Goal: Information Seeking & Learning: Learn about a topic

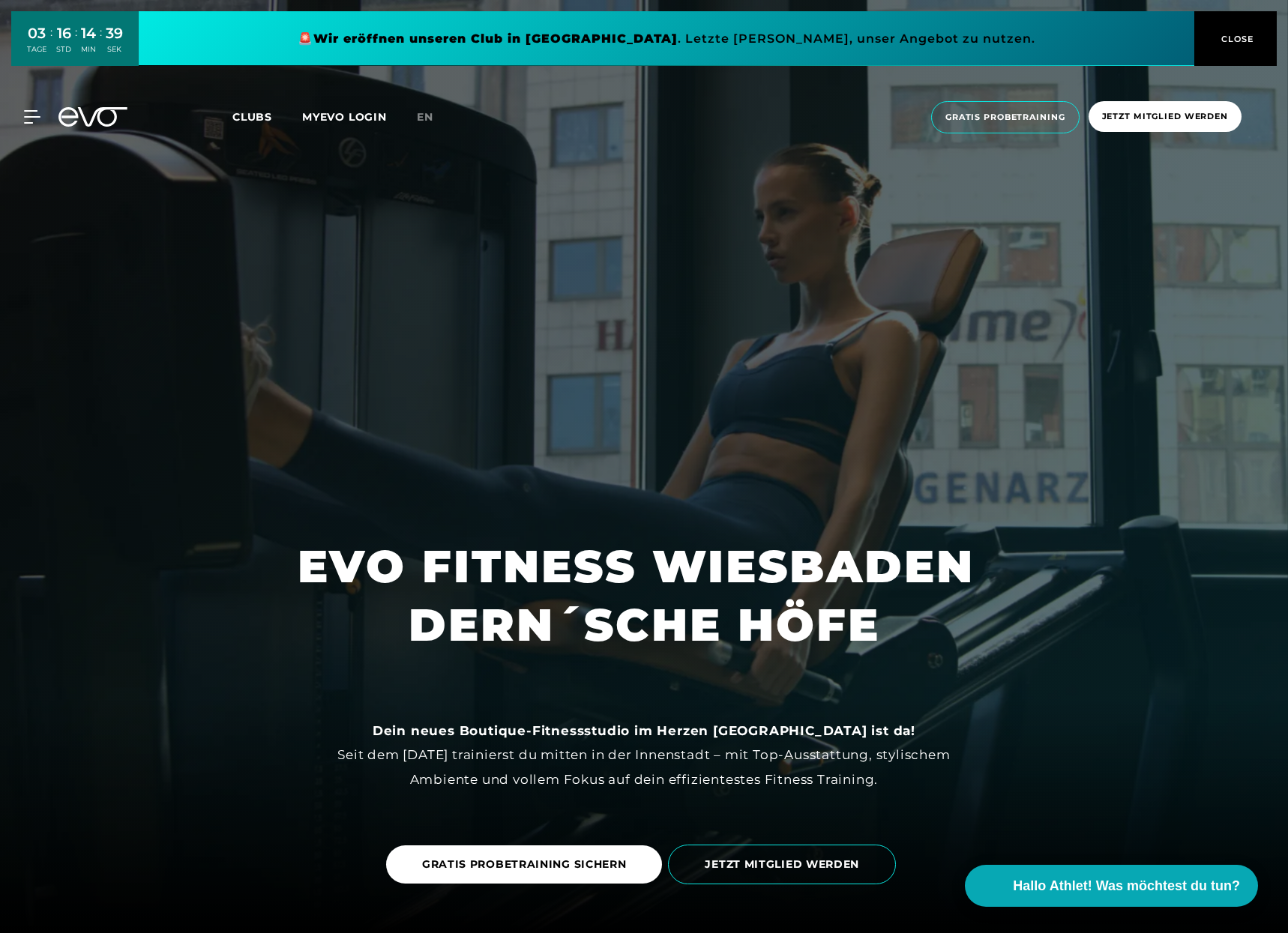
click at [28, 110] on div "MyEVO Login Über EVO Mitgliedschaften Probetraining TAGESPASS EVO Studios [GEOG…" at bounding box center [644, 116] width 1282 height 56
click at [28, 112] on icon at bounding box center [34, 117] width 22 height 13
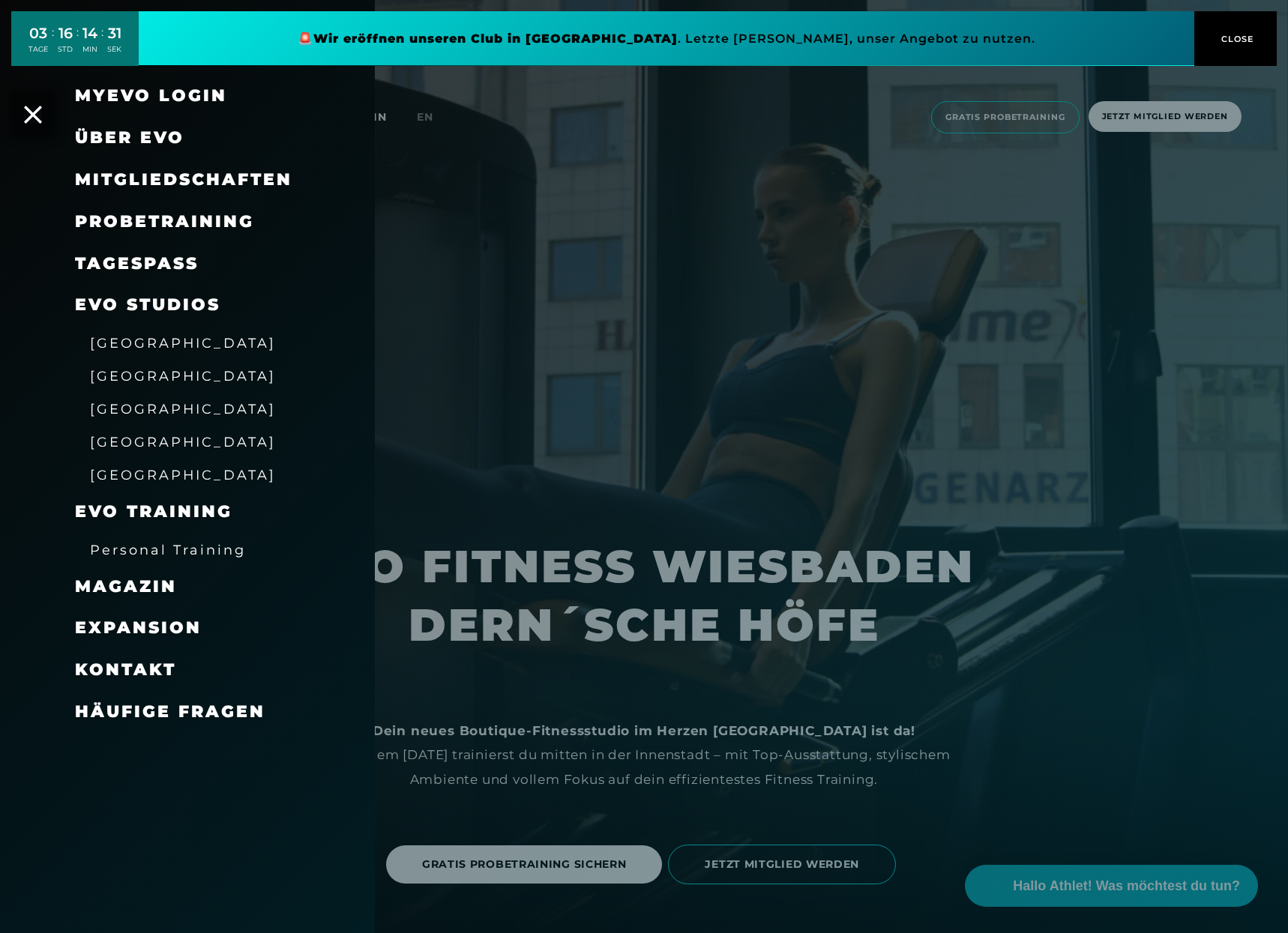
click at [129, 479] on span "[GEOGRAPHIC_DATA]" at bounding box center [183, 475] width 186 height 16
click at [128, 475] on span "[GEOGRAPHIC_DATA]" at bounding box center [183, 475] width 186 height 16
click at [124, 180] on span "Mitgliedschaften" at bounding box center [183, 179] width 218 height 20
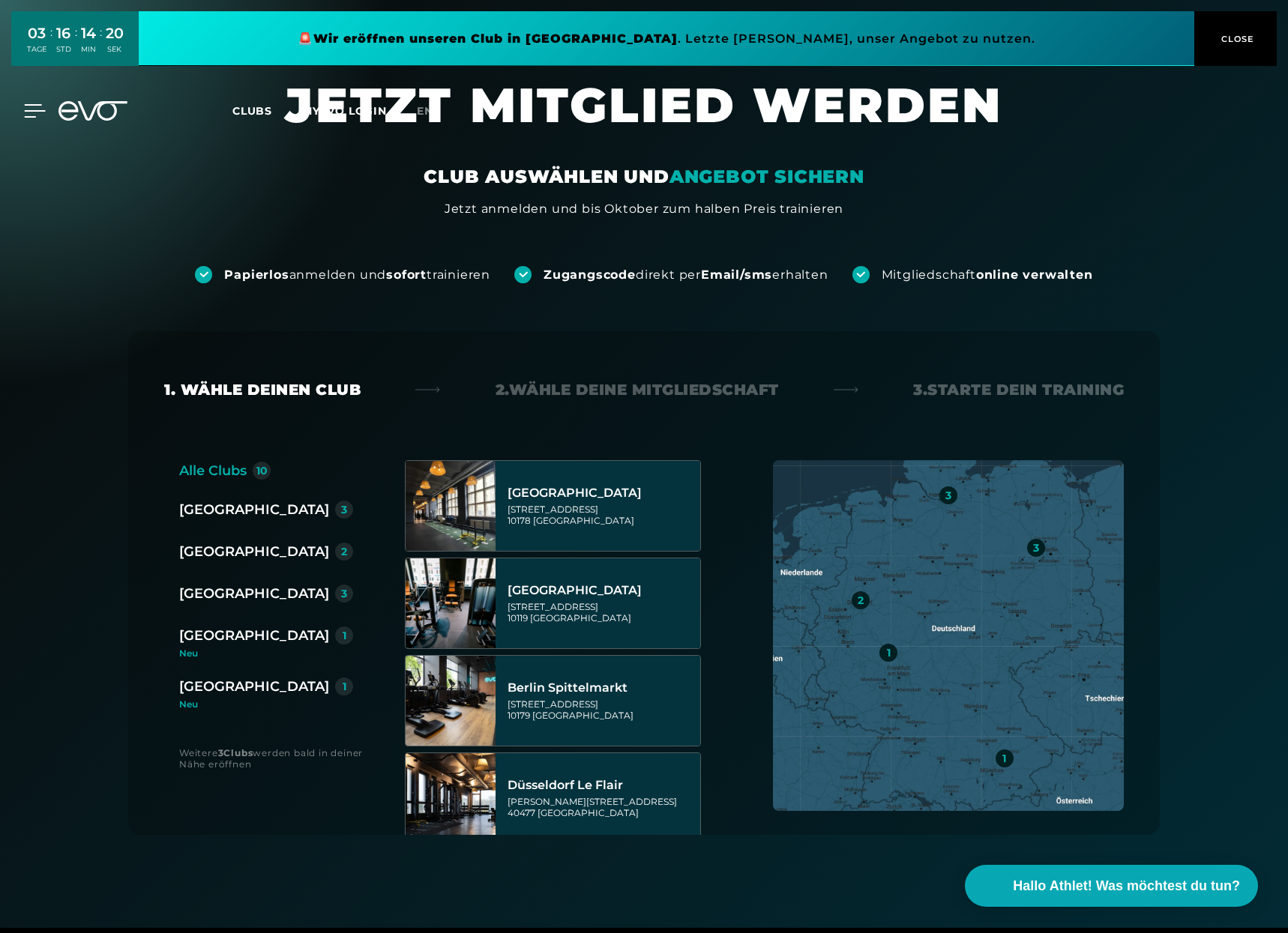
click at [26, 112] on icon at bounding box center [35, 111] width 21 height 12
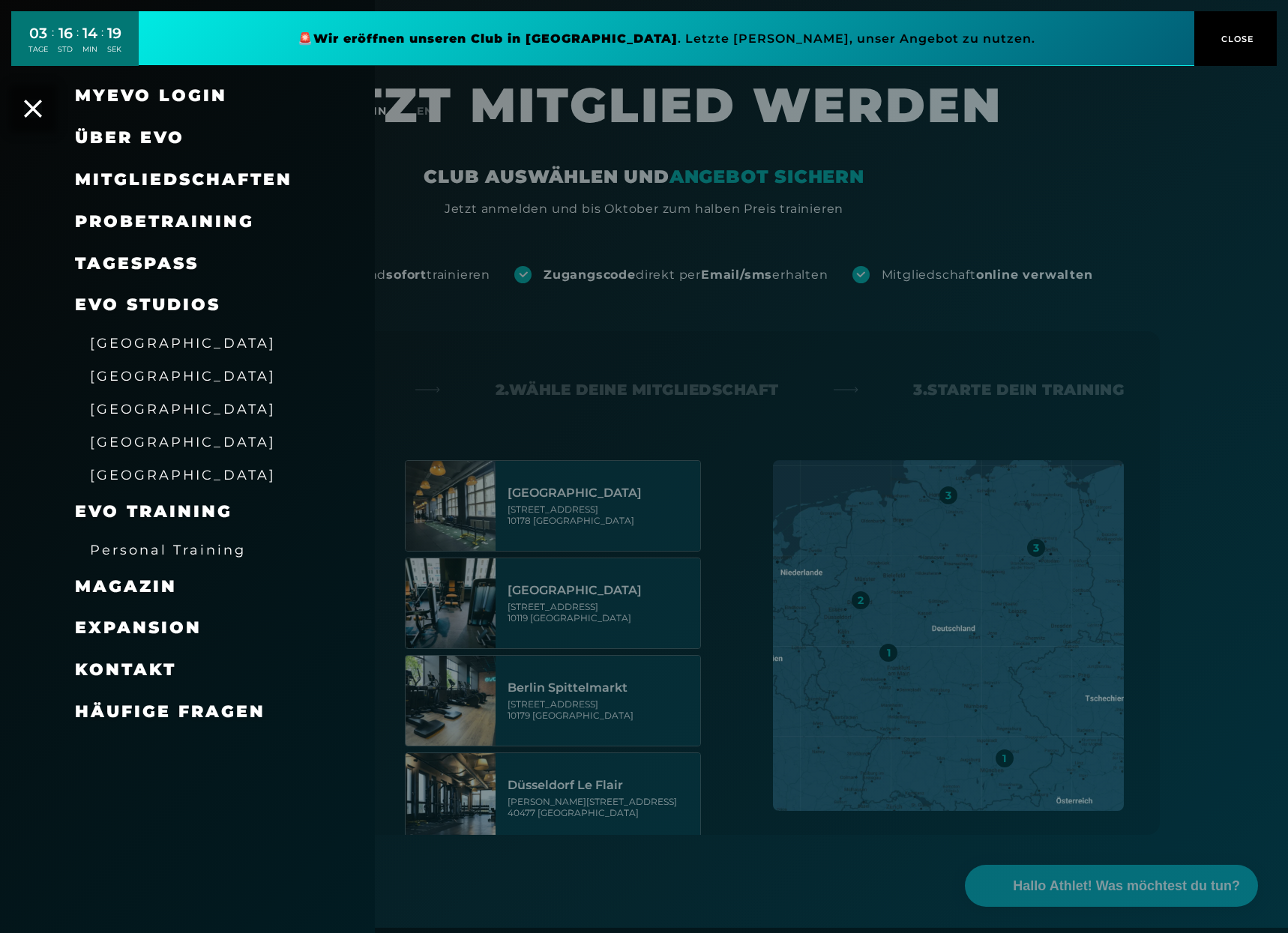
click at [115, 134] on span "Über EVO" at bounding box center [130, 137] width 110 height 20
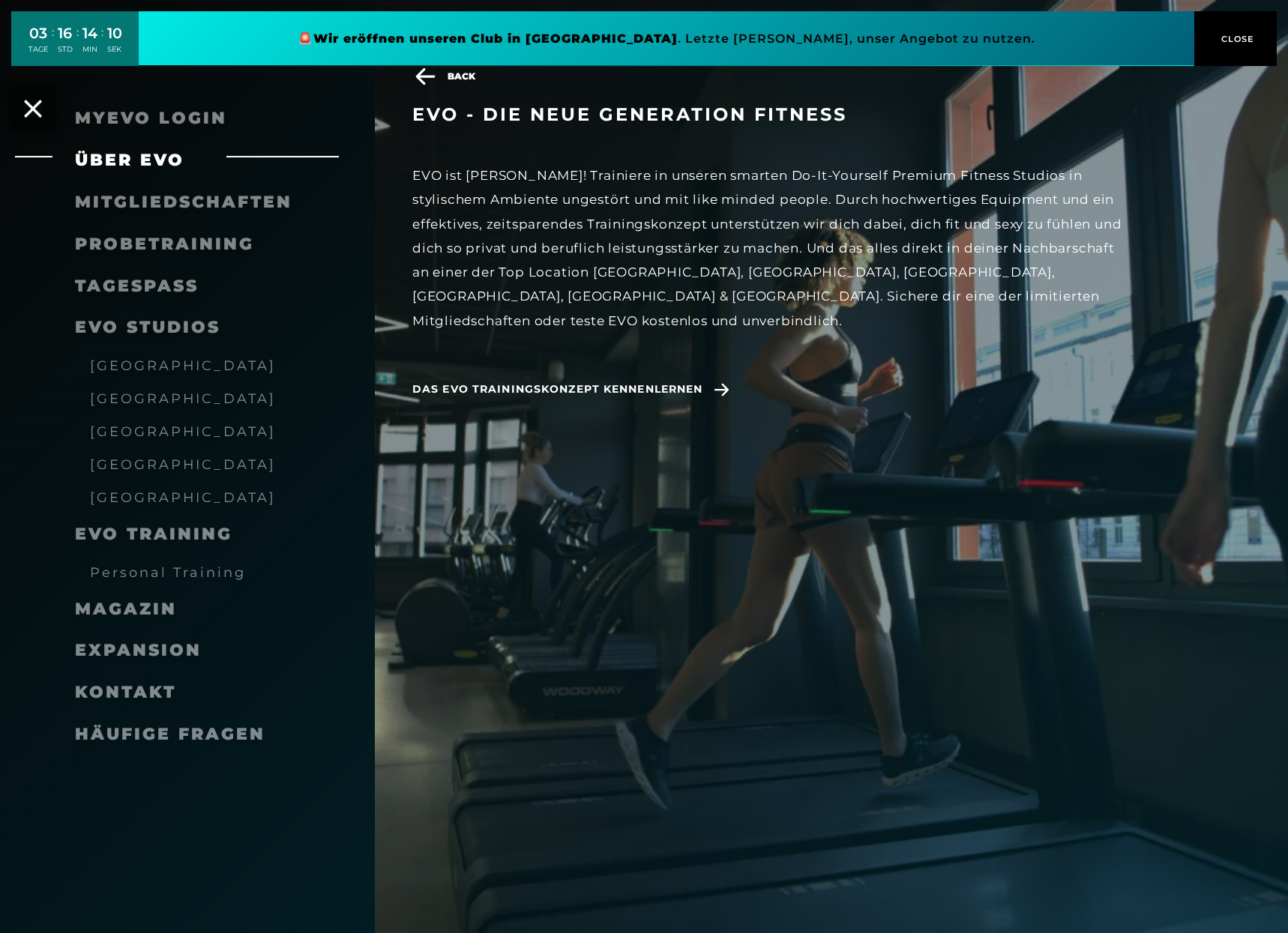
scroll to position [918, 0]
click at [143, 281] on link "TAGESPASS" at bounding box center [136, 285] width 124 height 20
click at [121, 734] on span "Häufige Fragen" at bounding box center [169, 734] width 190 height 20
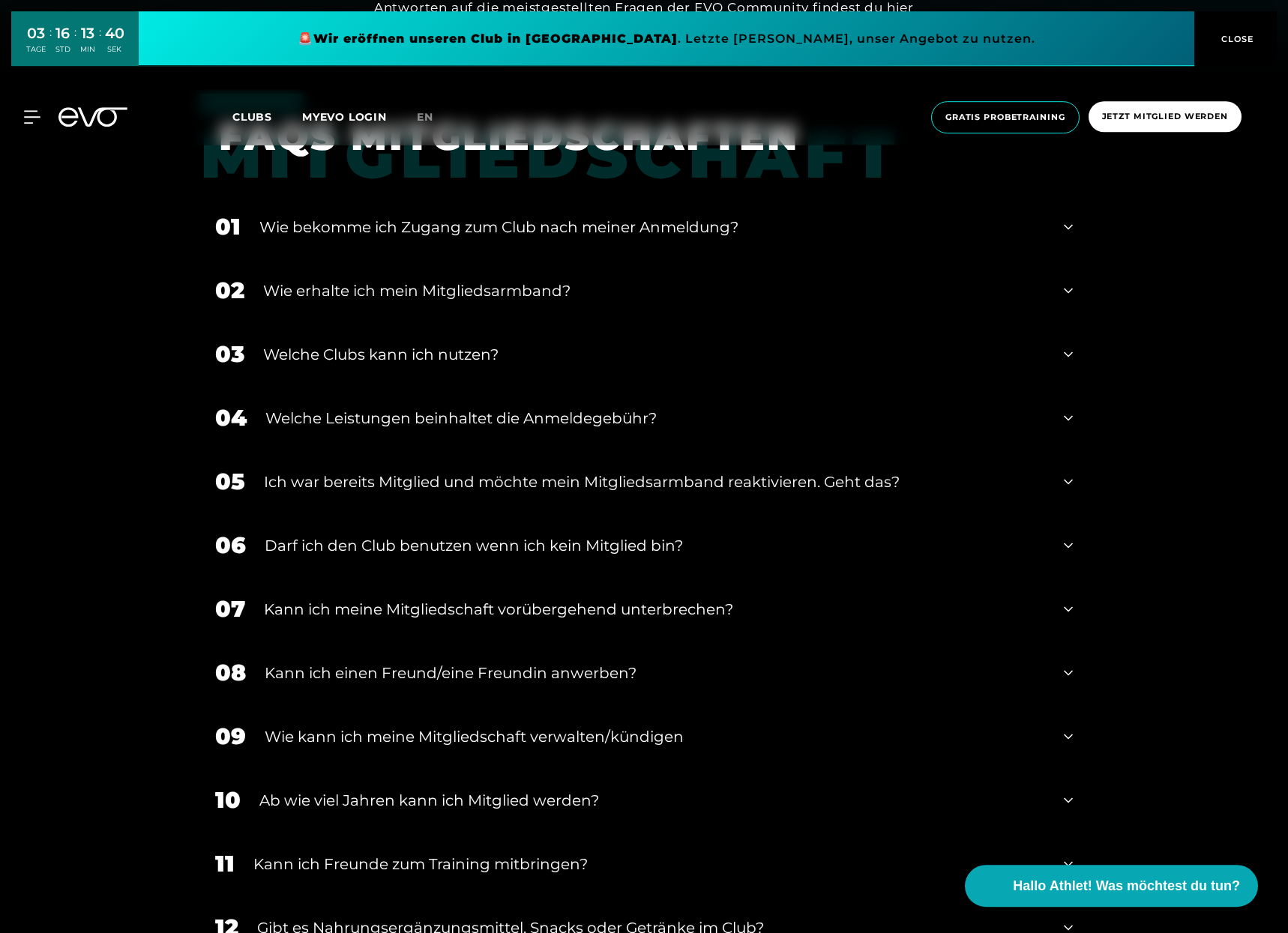
scroll to position [918, 0]
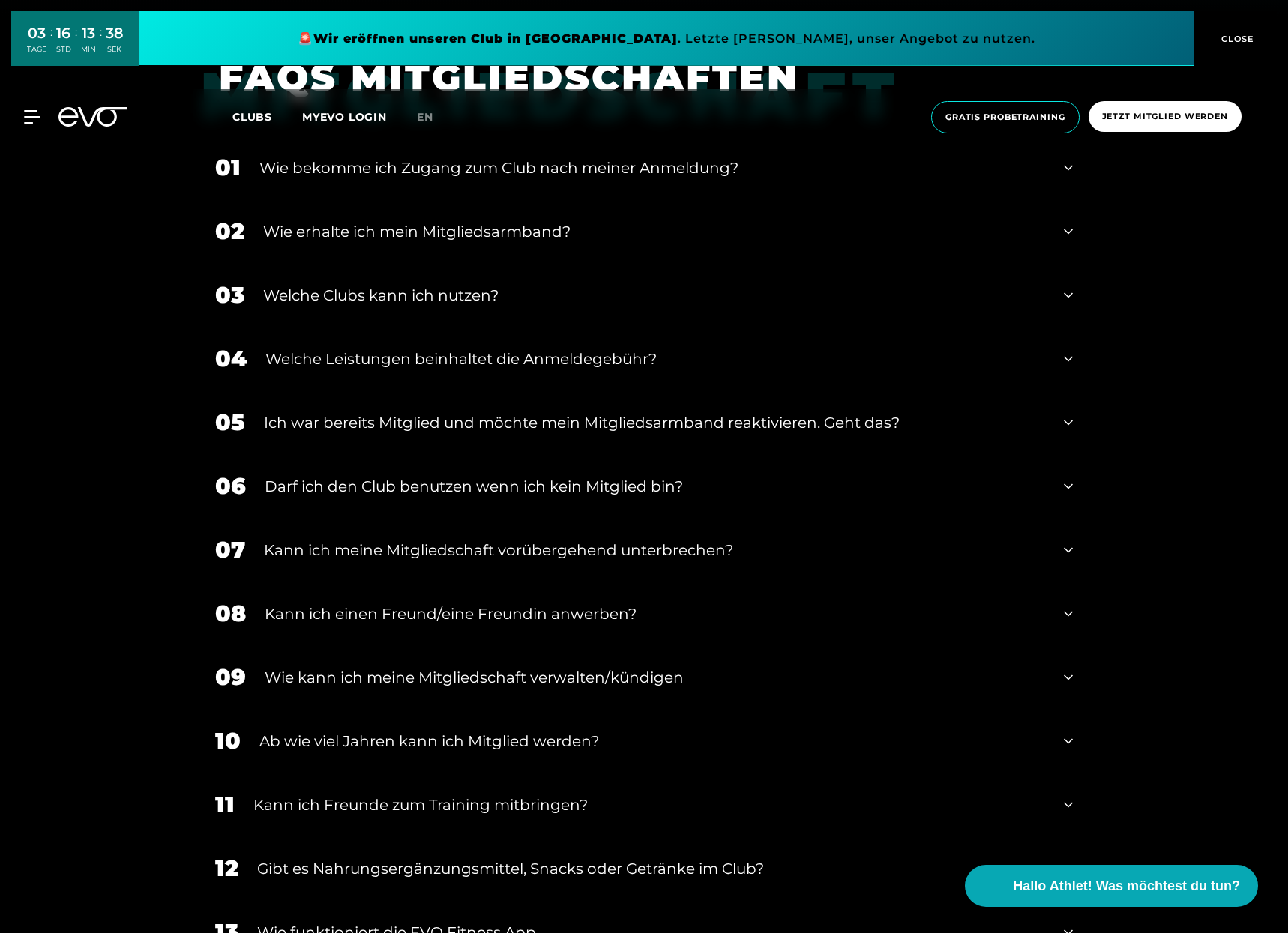
click at [426, 355] on div "Welche Leistungen beinhaltet die Anmeldegebühr?" at bounding box center [655, 359] width 780 height 23
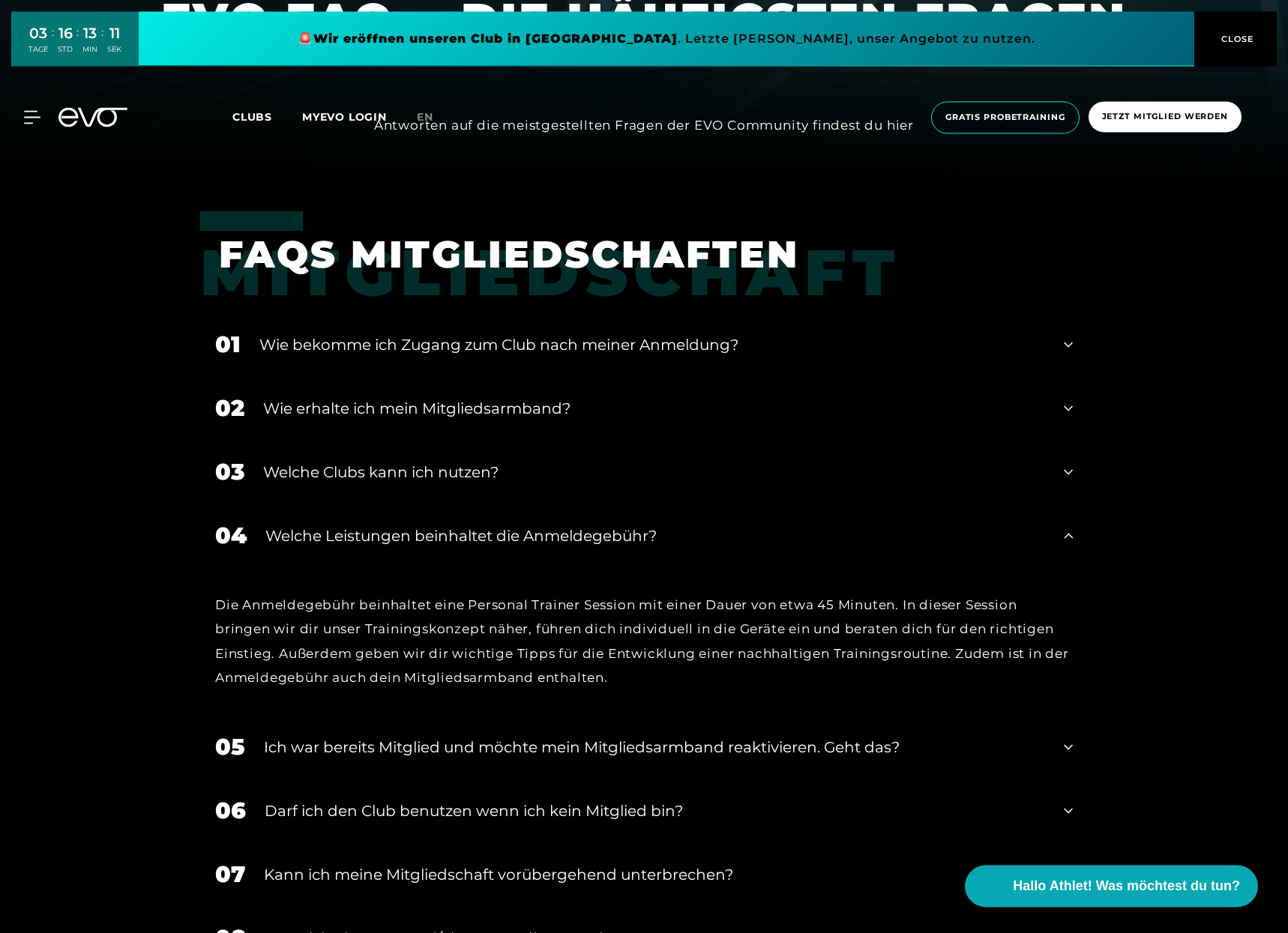
scroll to position [0, 0]
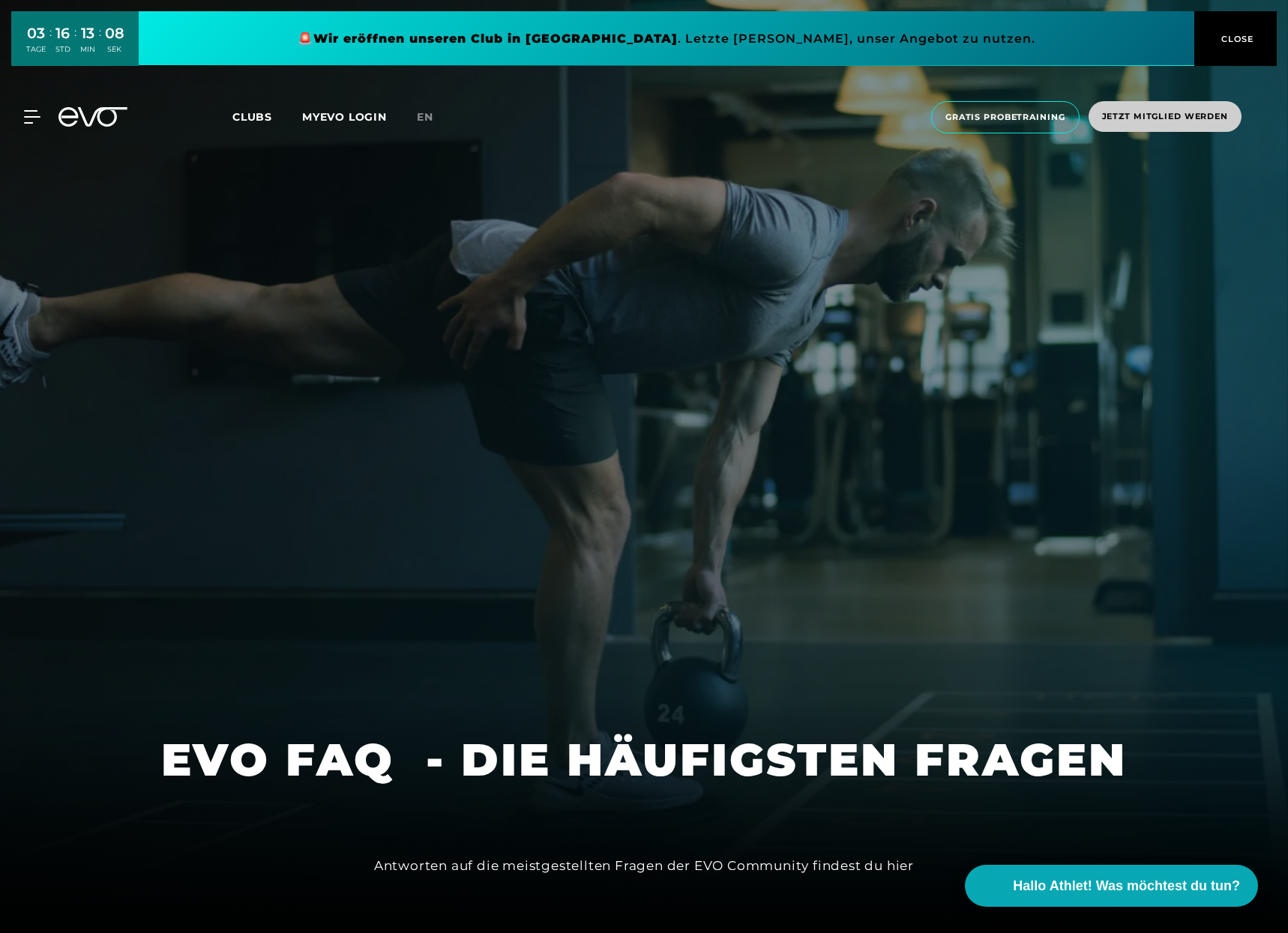
click at [1205, 119] on span "Jetzt Mitglied werden" at bounding box center [1165, 116] width 126 height 12
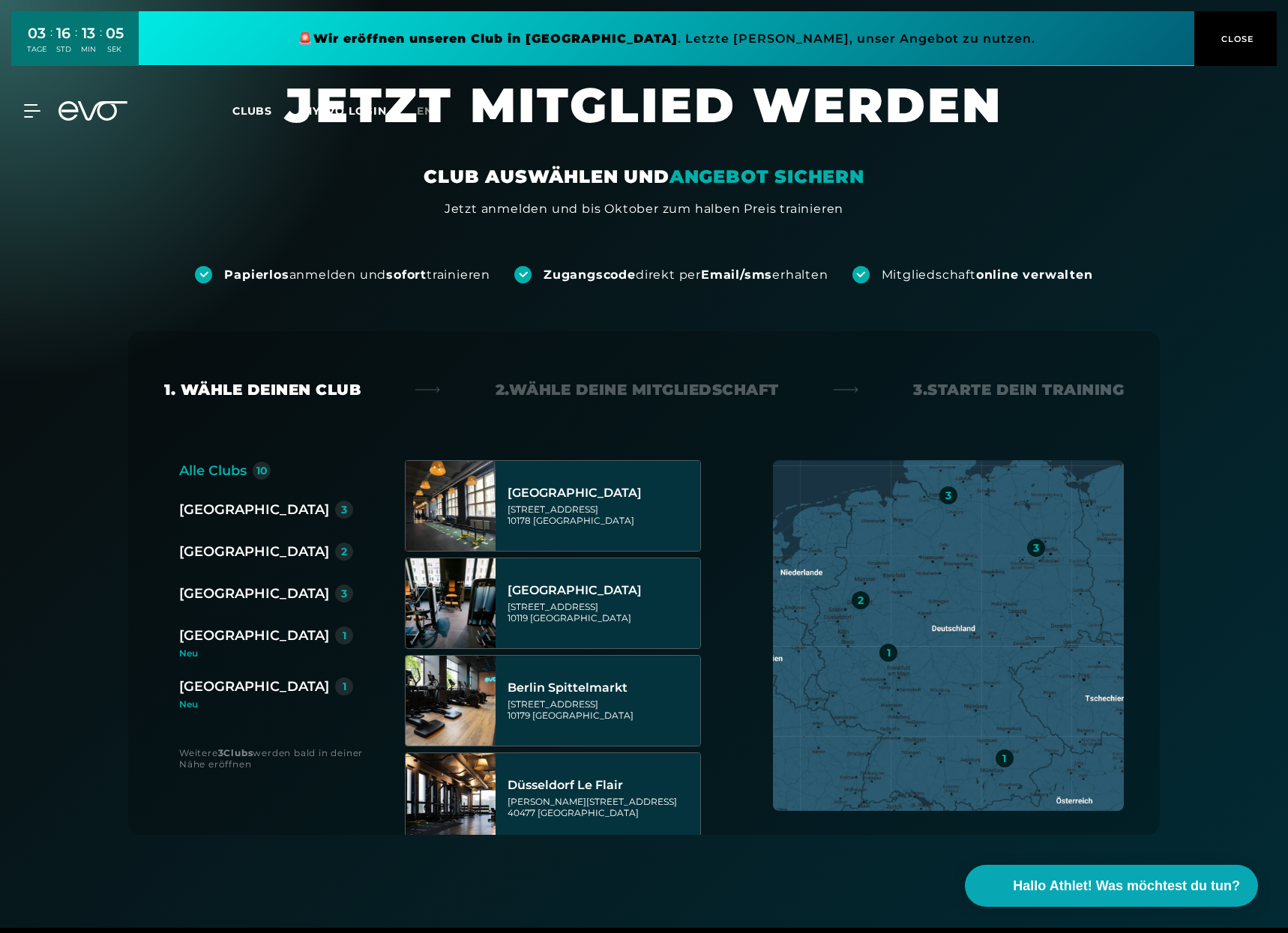
click at [222, 688] on div "[GEOGRAPHIC_DATA]" at bounding box center [254, 686] width 150 height 21
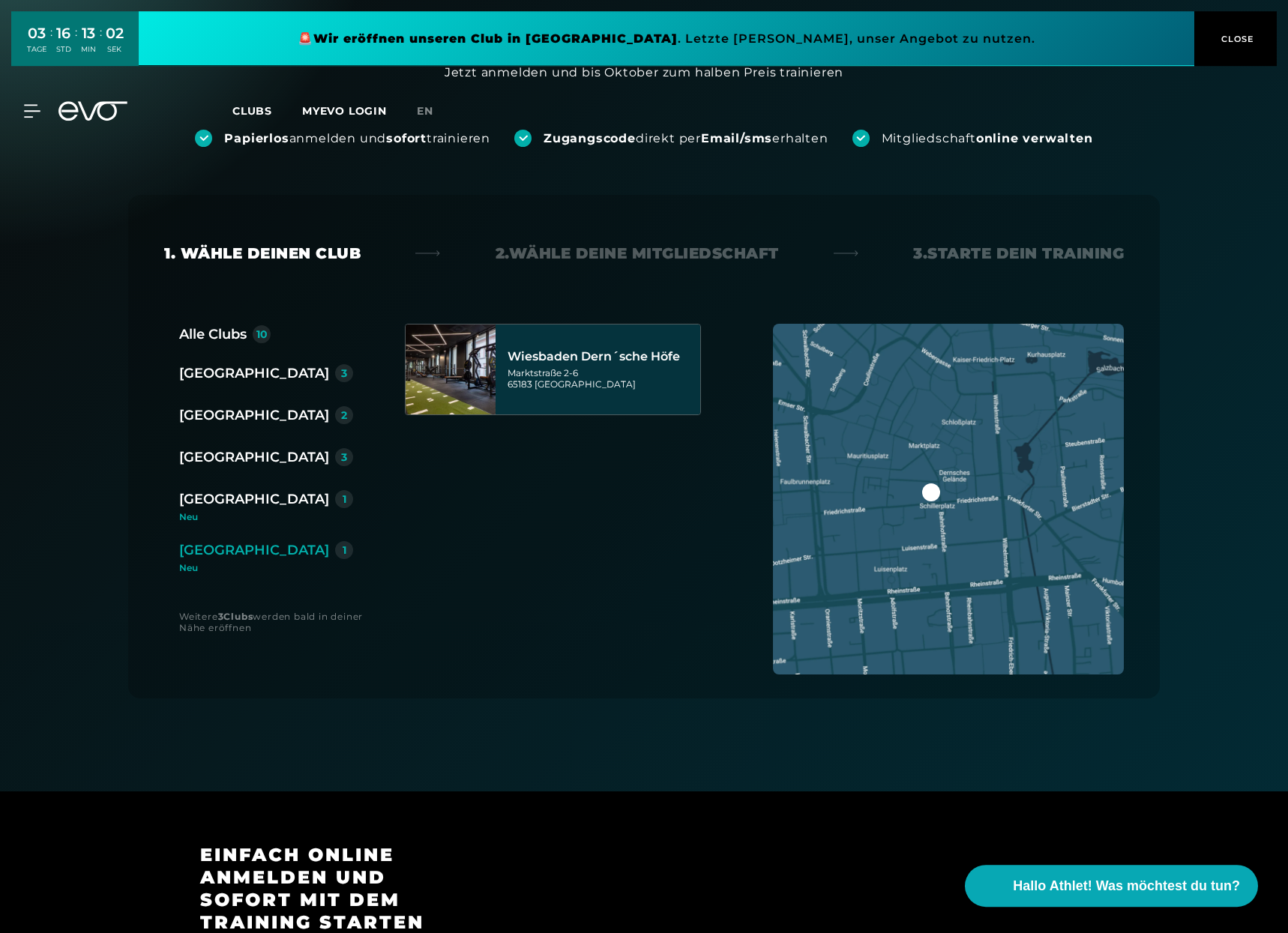
scroll to position [153, 0]
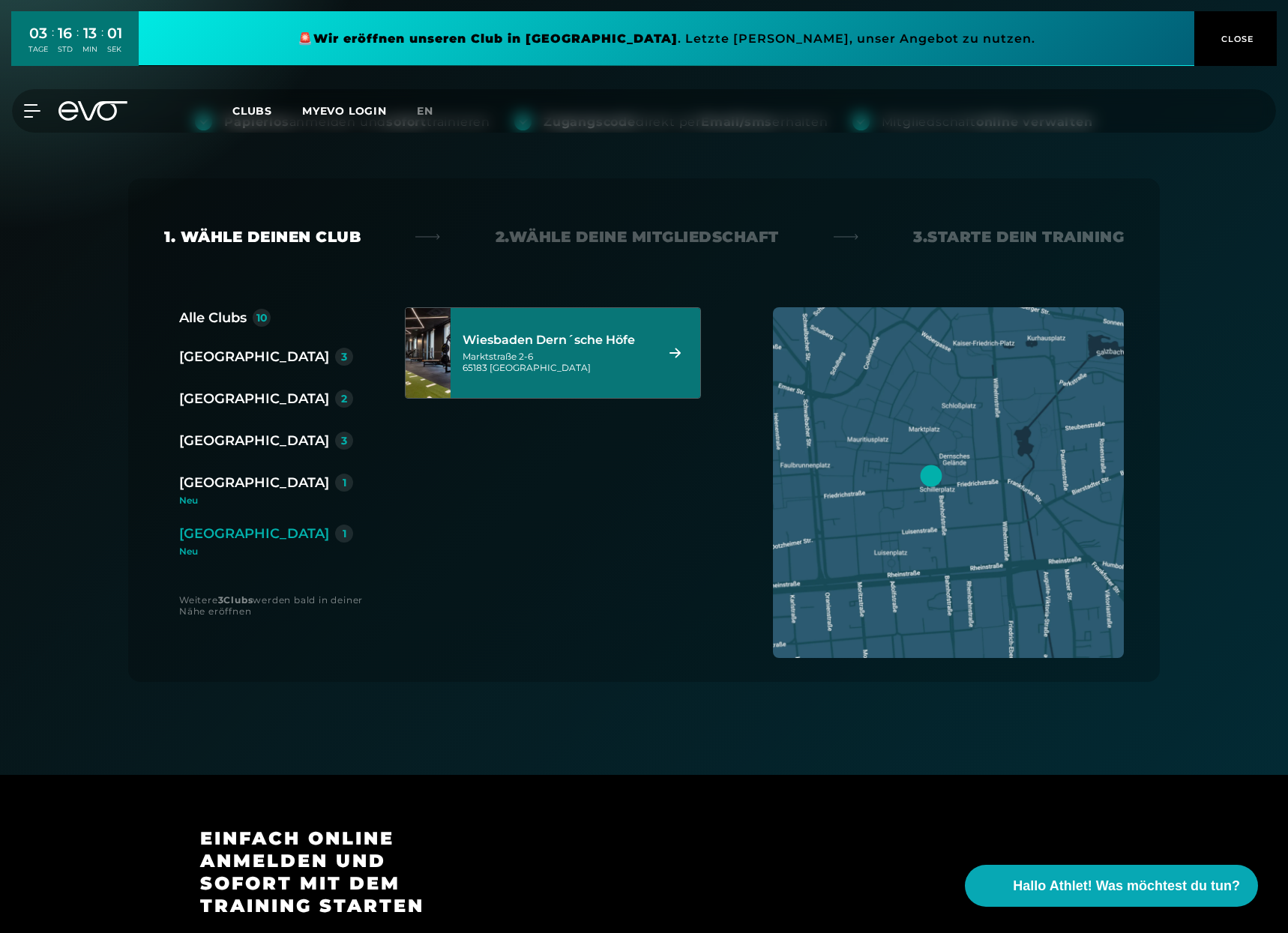
click at [598, 345] on div "Wiesbaden Dern´sche Höfe" at bounding box center [556, 340] width 188 height 15
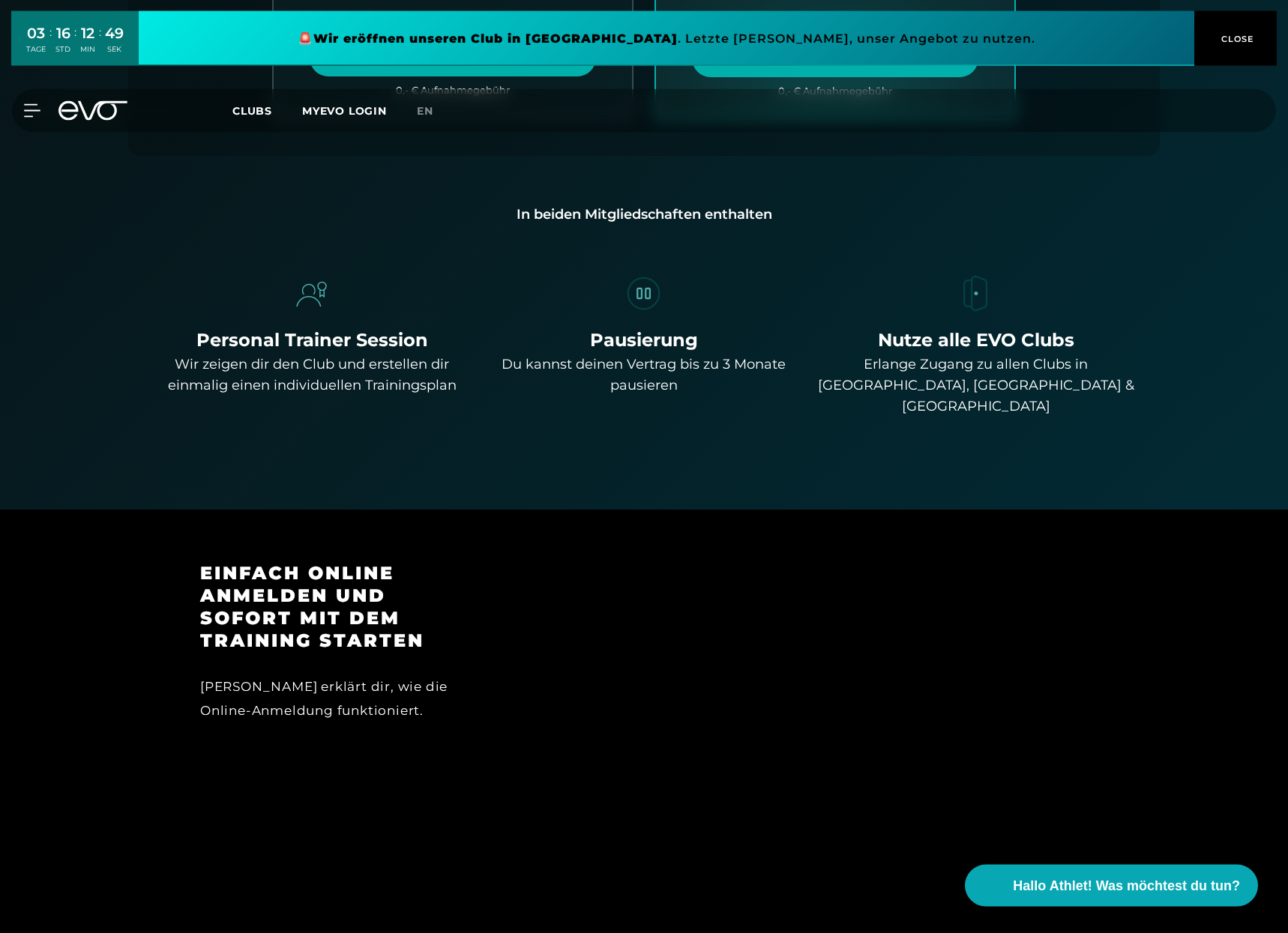
scroll to position [1096, 0]
